Goal: Information Seeking & Learning: Learn about a topic

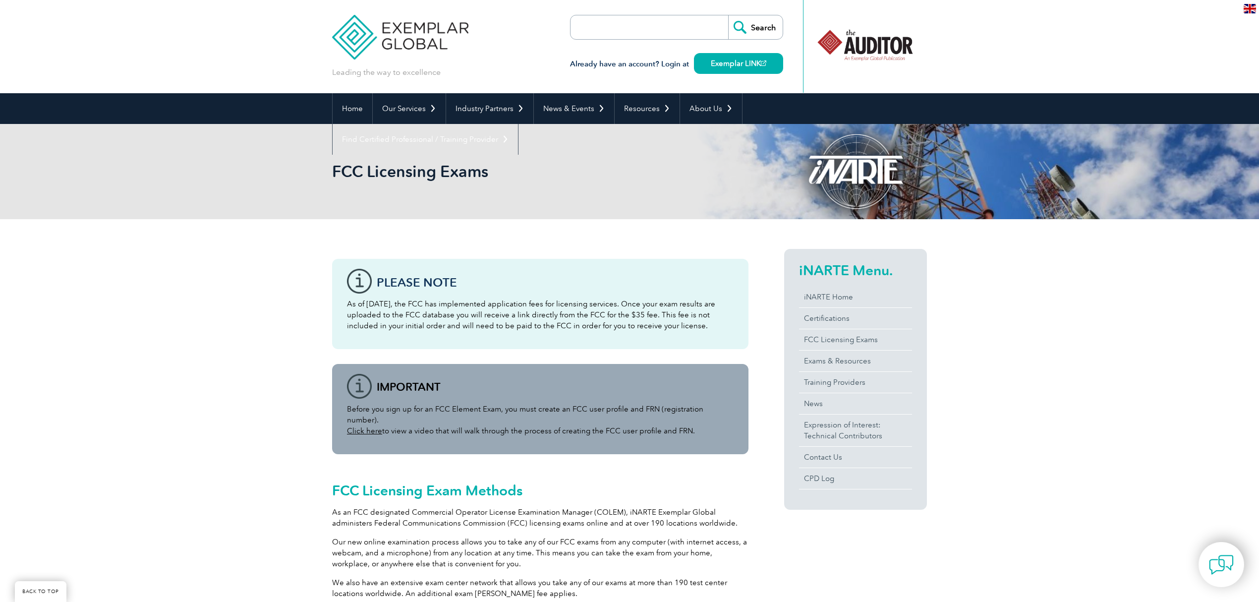
scroll to position [925, 0]
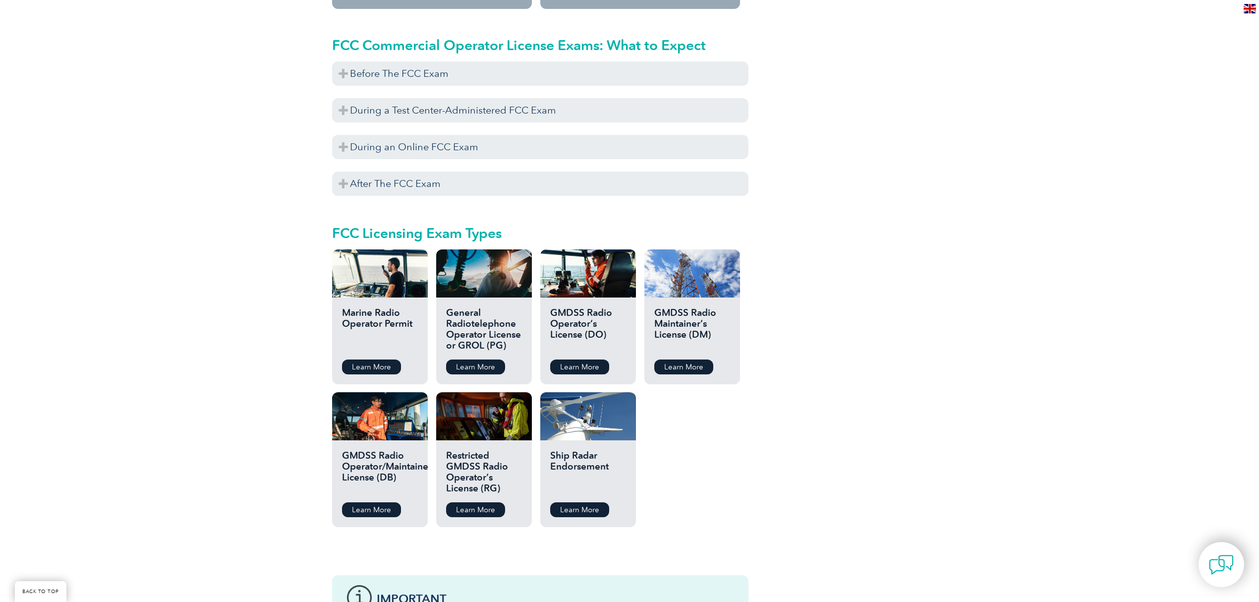
click at [996, 232] on div "Please note As of [DATE], the FCC has implemented application fees for licensin…" at bounding box center [629, 10] width 1259 height 1432
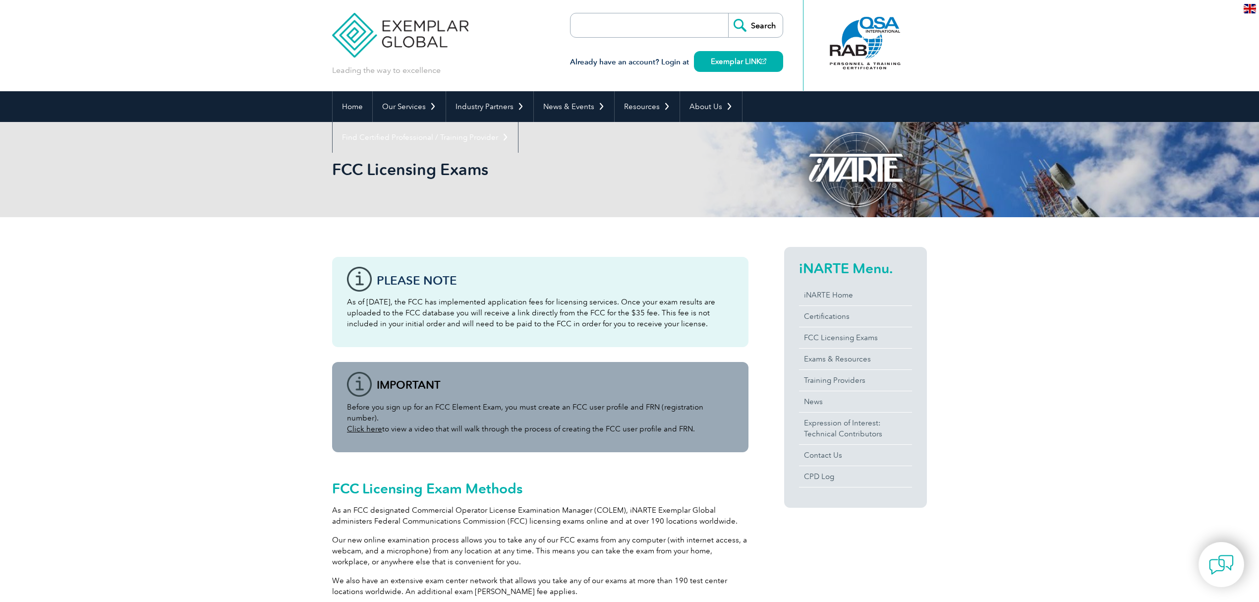
scroll to position [0, 0]
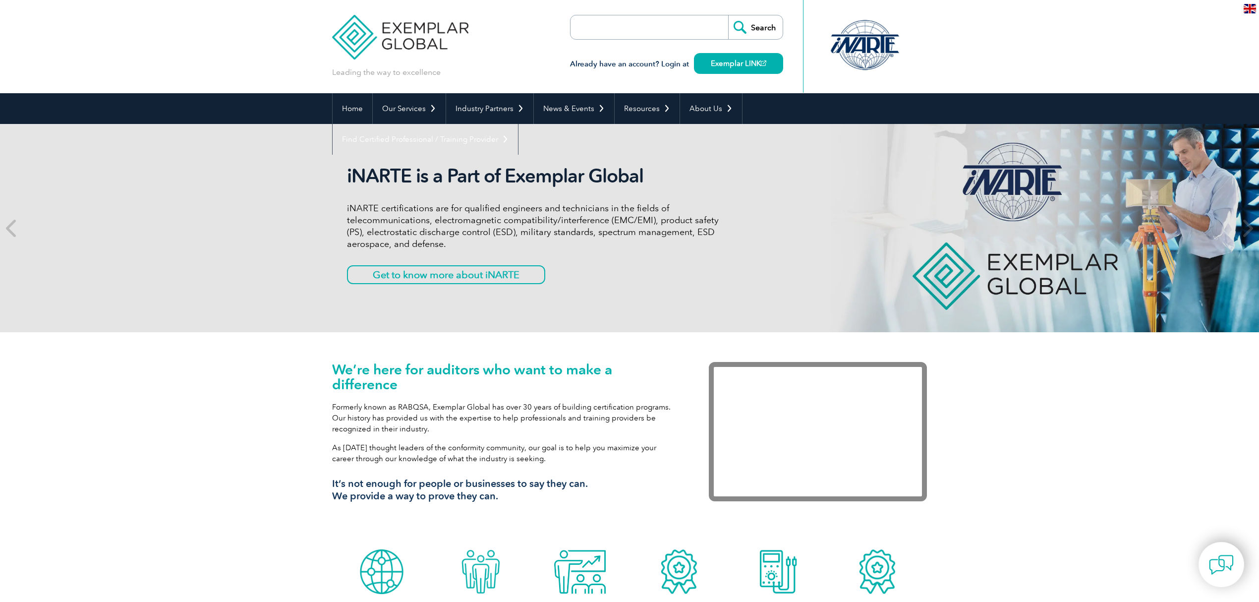
click at [243, 353] on div "We’re here for auditors who want to make a difference Formerly known as RABQSA,…" at bounding box center [629, 438] width 1259 height 212
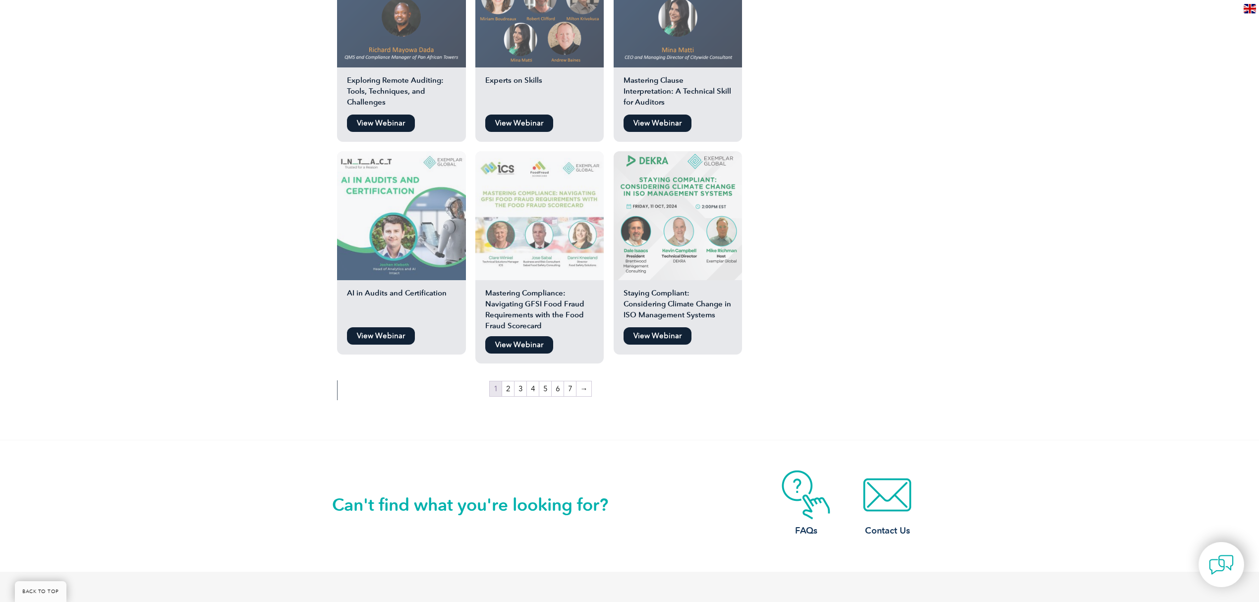
scroll to position [1652, 0]
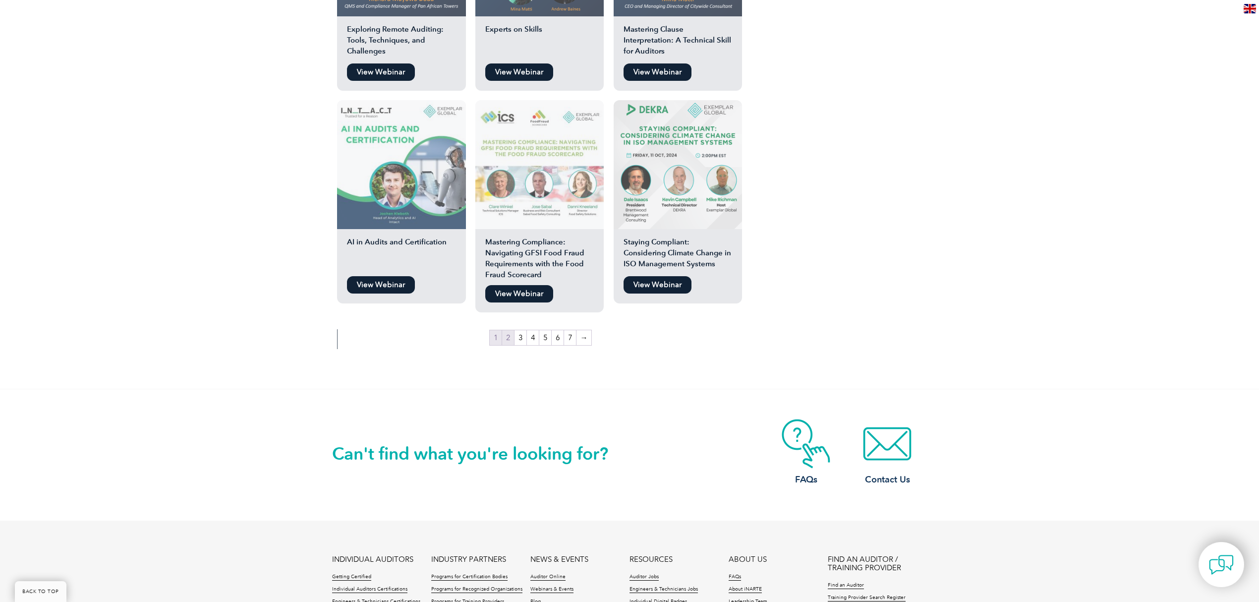
click at [504, 330] on link "2" at bounding box center [508, 337] width 12 height 15
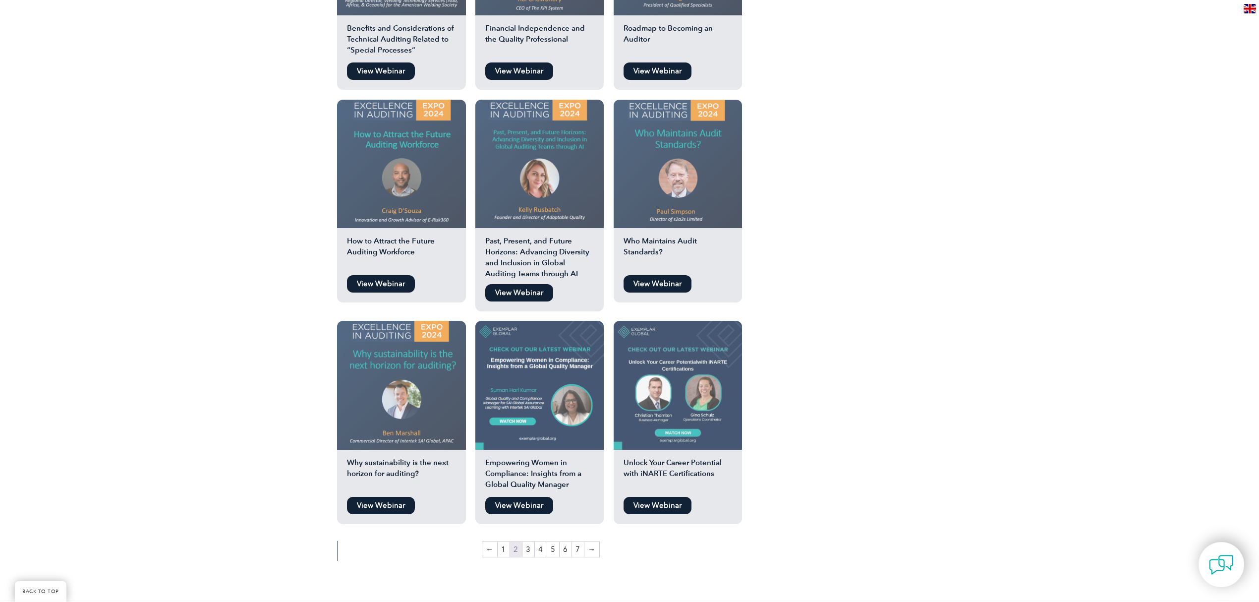
scroll to position [1520, 0]
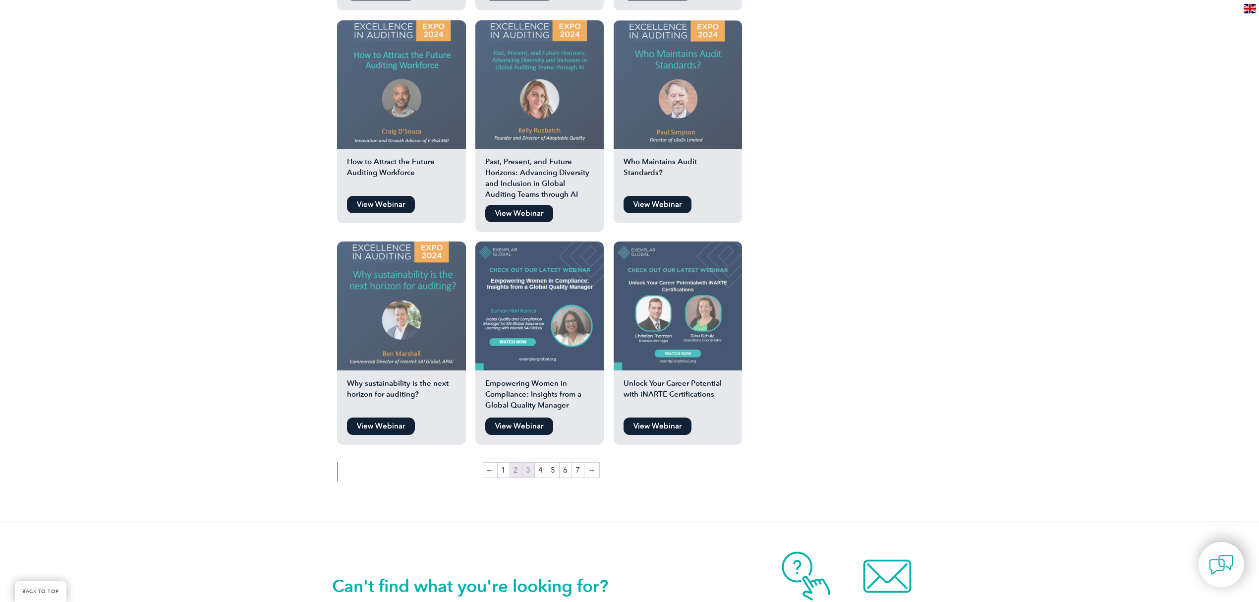
click at [528, 462] on link "3" at bounding box center [528, 469] width 12 height 15
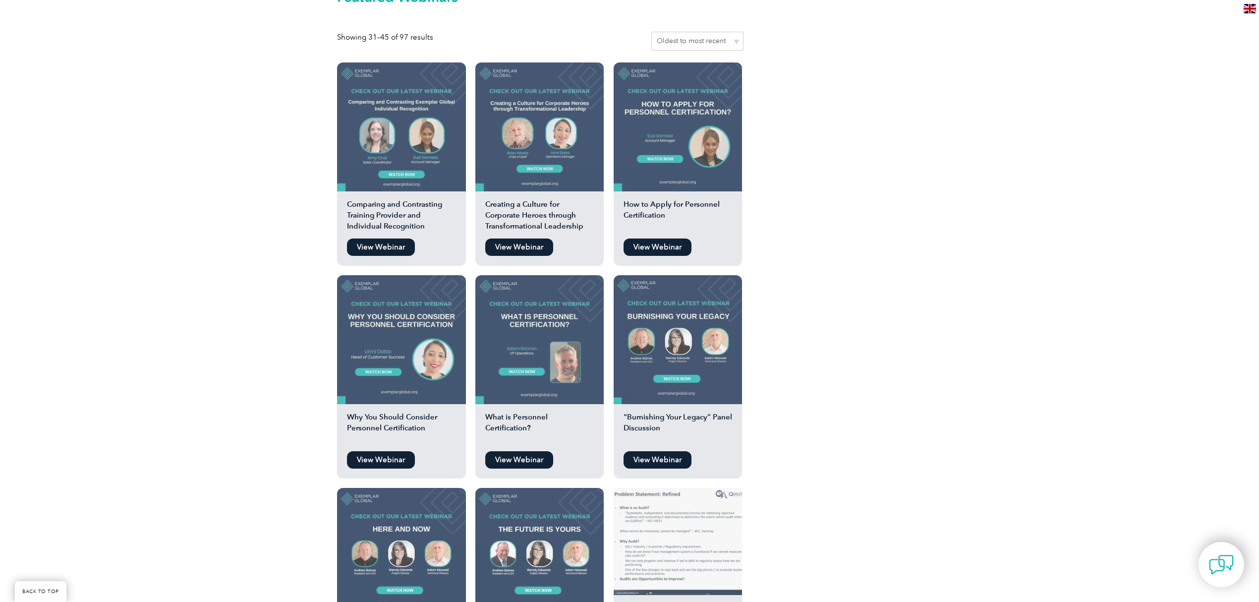
scroll to position [859, 0]
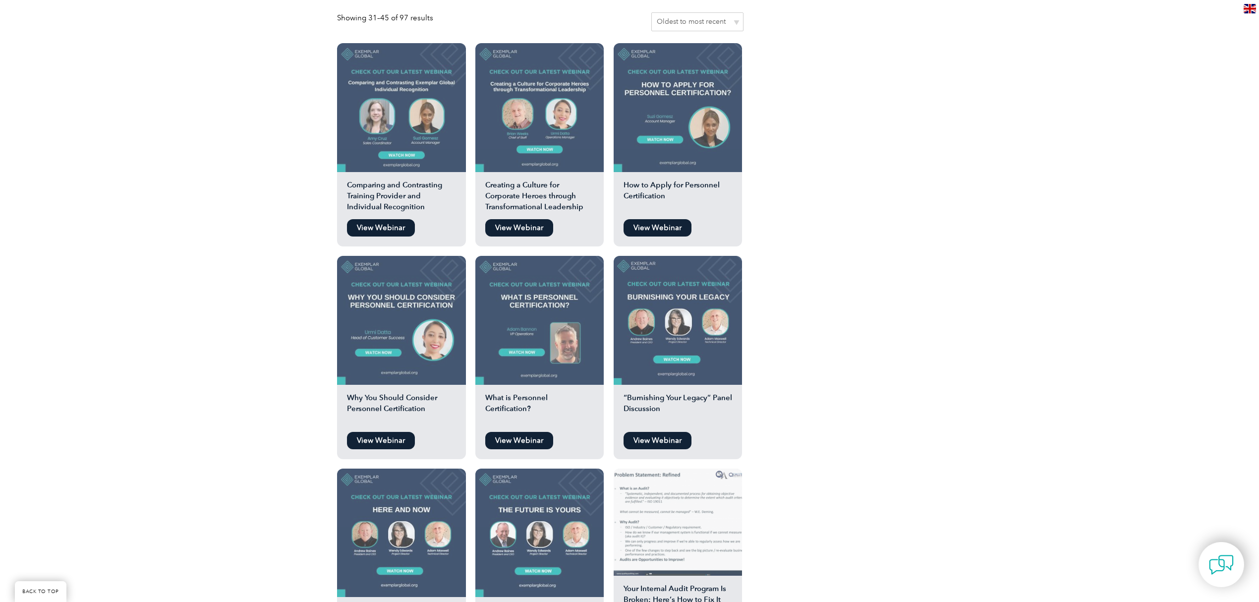
click at [393, 356] on img at bounding box center [401, 320] width 129 height 129
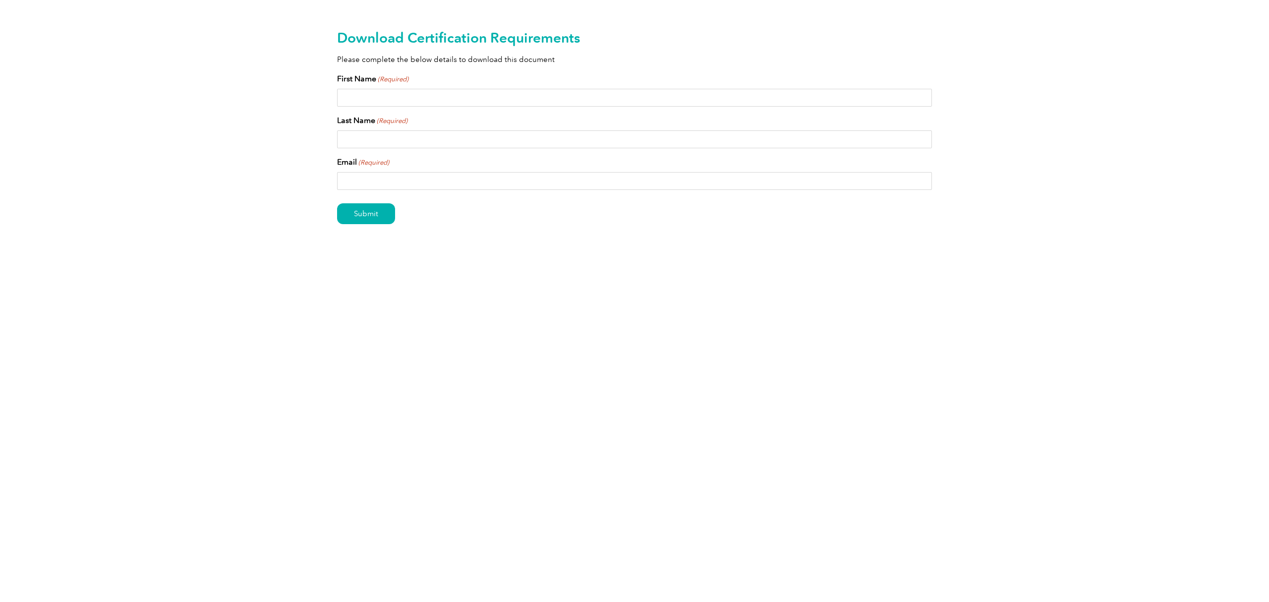
click at [418, 286] on html "BACK TO TOP Leading the way to excellence Search" at bounding box center [634, 143] width 1269 height 286
click at [319, 286] on html "BACK TO TOP Leading the way to excellence Search" at bounding box center [634, 143] width 1269 height 286
click at [256, 286] on html "BACK TO TOP Leading the way to excellence Search" at bounding box center [634, 143] width 1269 height 286
